Goal: Task Accomplishment & Management: Manage account settings

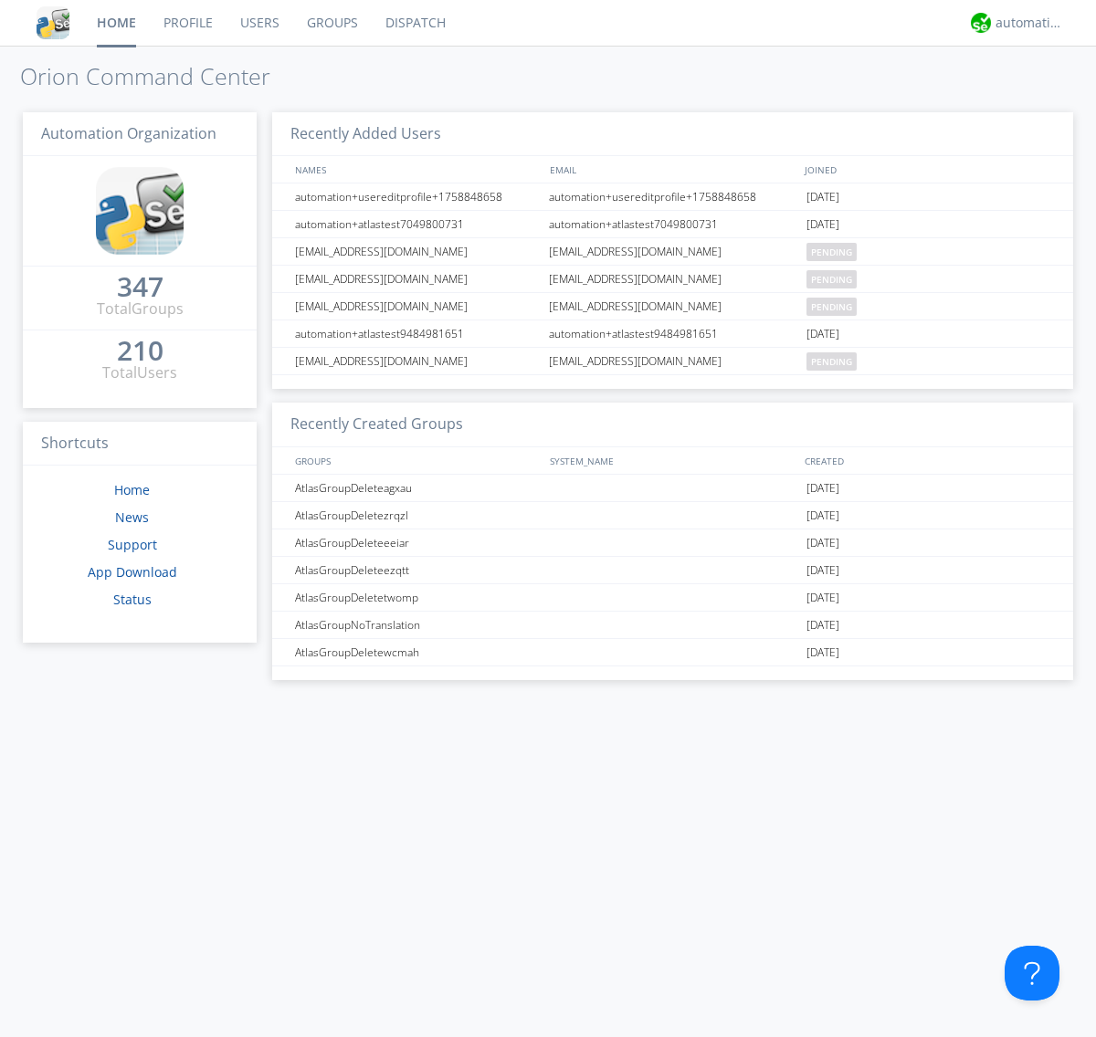
click at [331, 23] on link "Groups" at bounding box center [332, 23] width 79 height 46
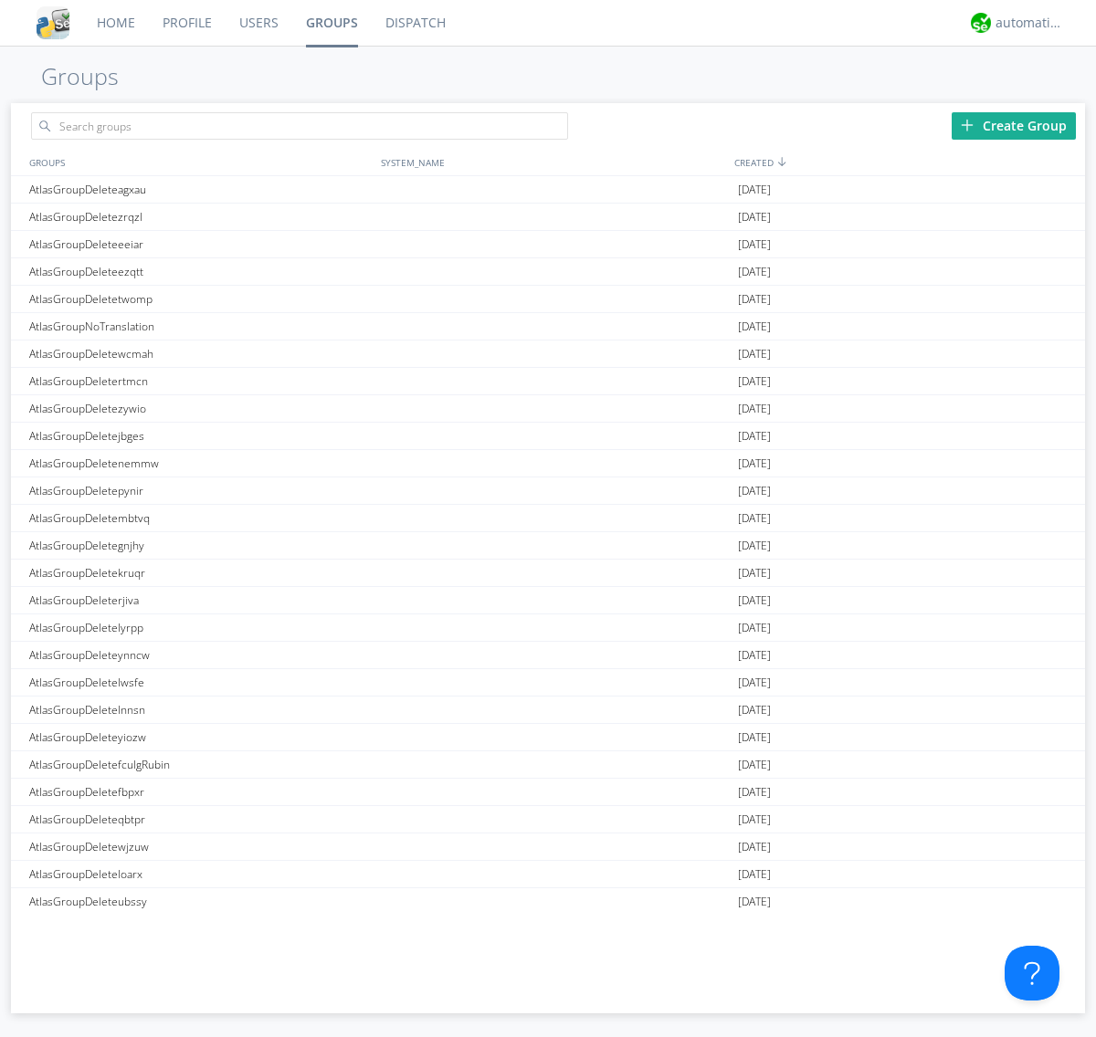
click at [1014, 125] on div "Create Group" at bounding box center [1014, 125] width 124 height 27
click at [331, 23] on link "Groups" at bounding box center [331, 23] width 79 height 46
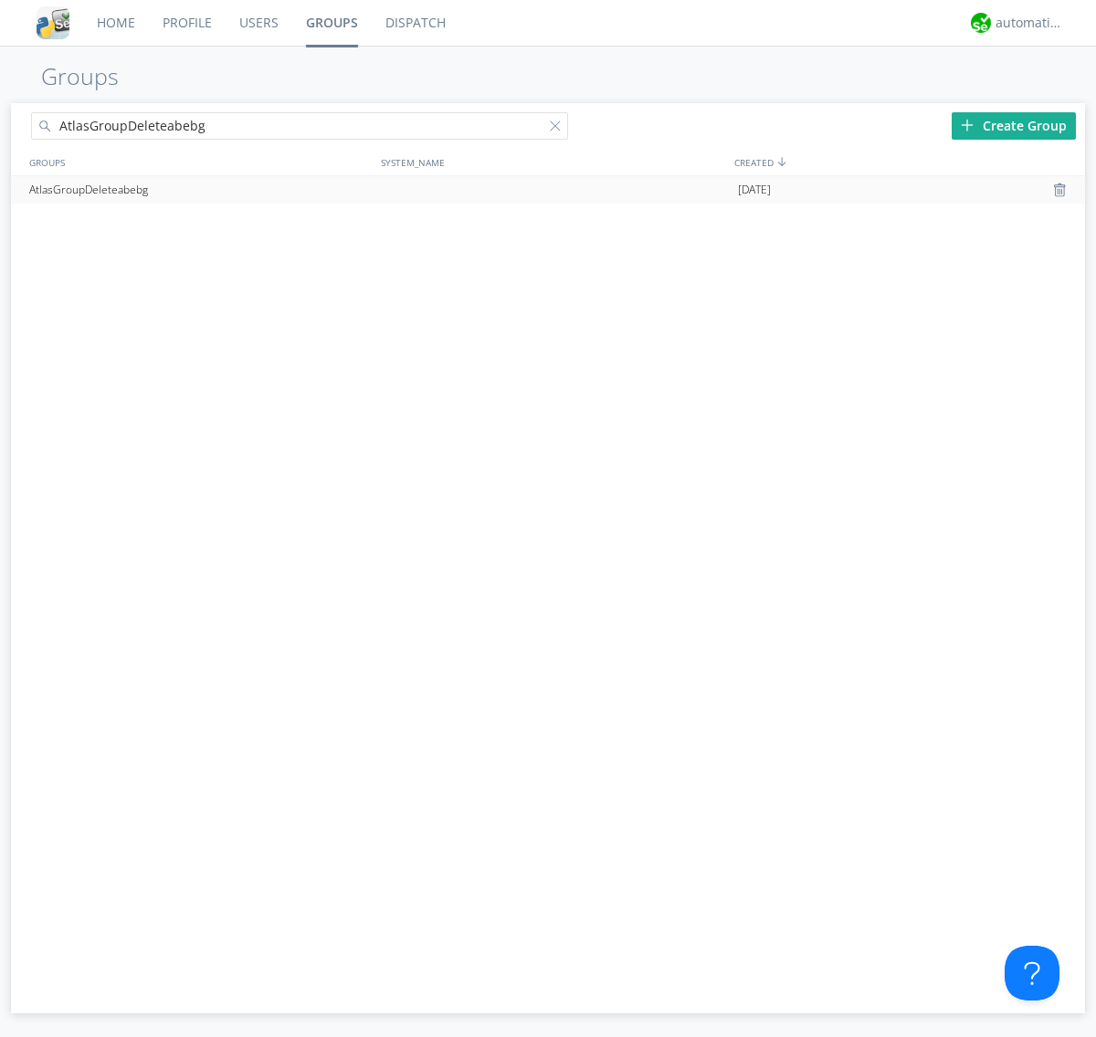
type input "AtlasGroupDeleteabebg"
click at [1061, 190] on div at bounding box center [1062, 190] width 18 height 15
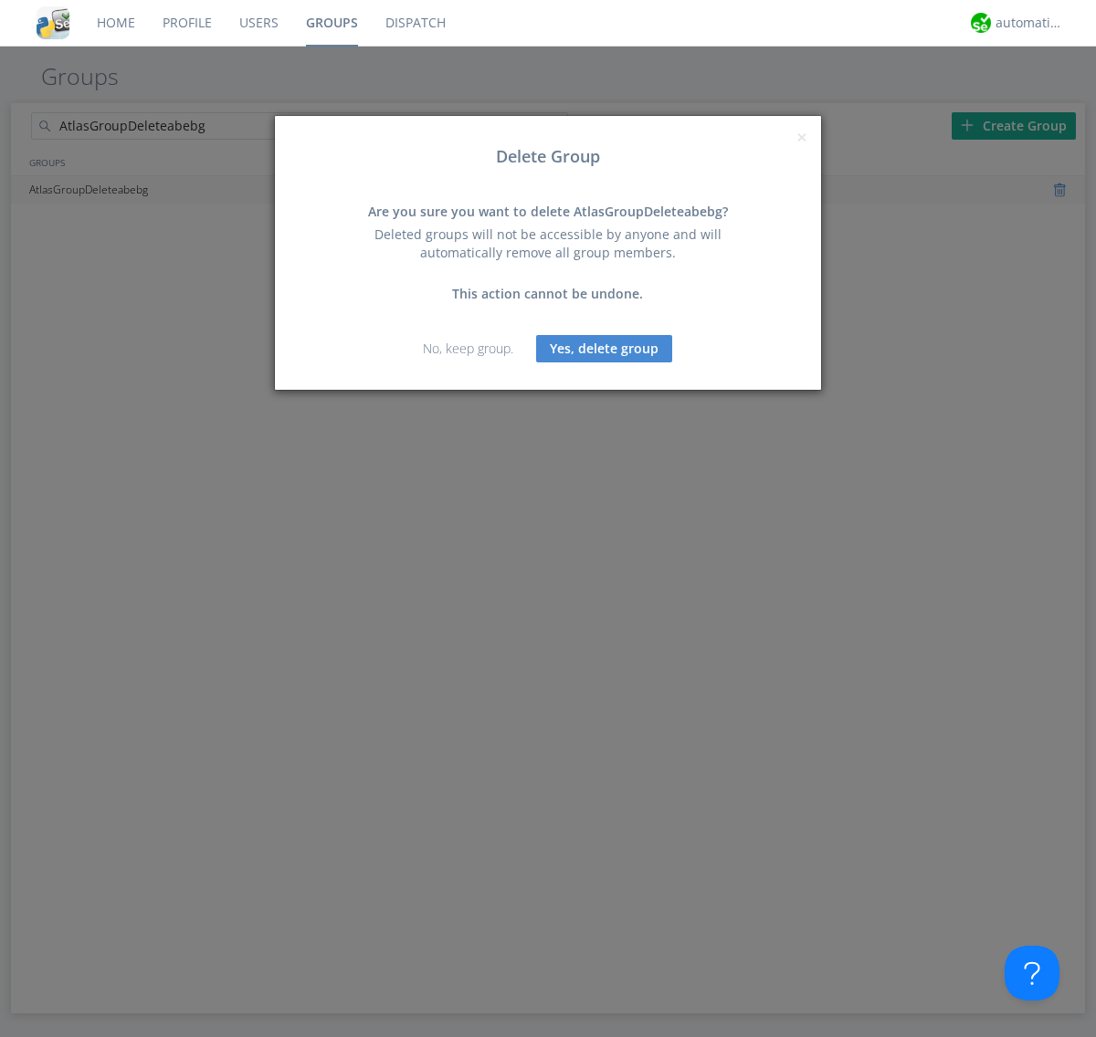
click at [605, 348] on button "Yes, delete group" at bounding box center [604, 348] width 136 height 27
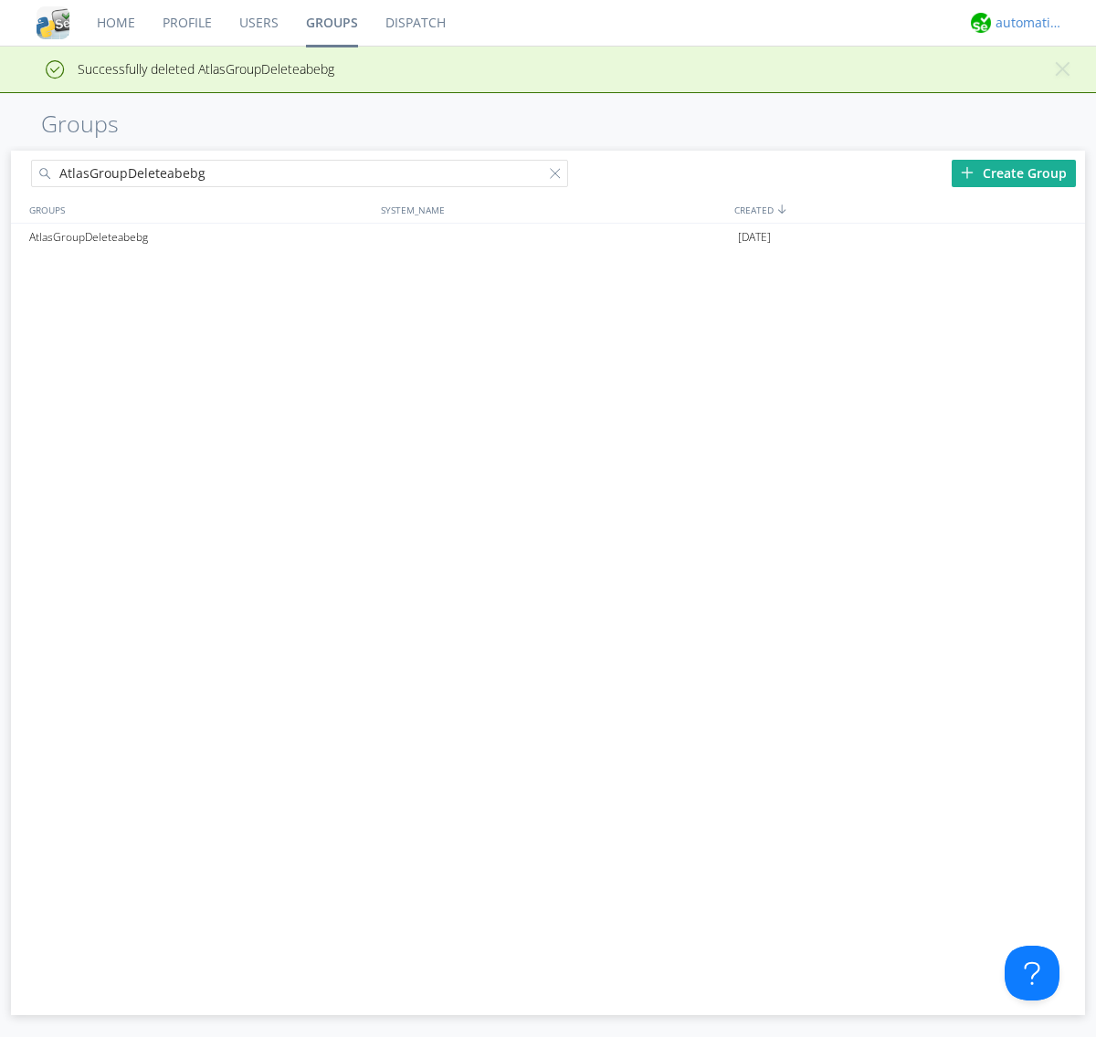
click at [1025, 23] on div "automation+atlas" at bounding box center [1029, 23] width 68 height 18
